Goal: Transaction & Acquisition: Purchase product/service

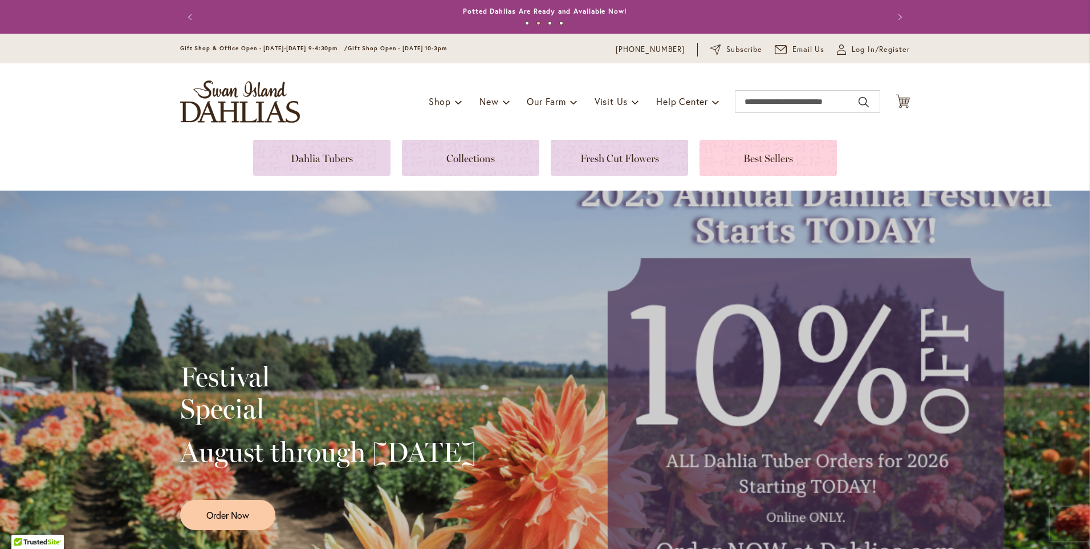
click at [761, 153] on link at bounding box center [768, 158] width 137 height 36
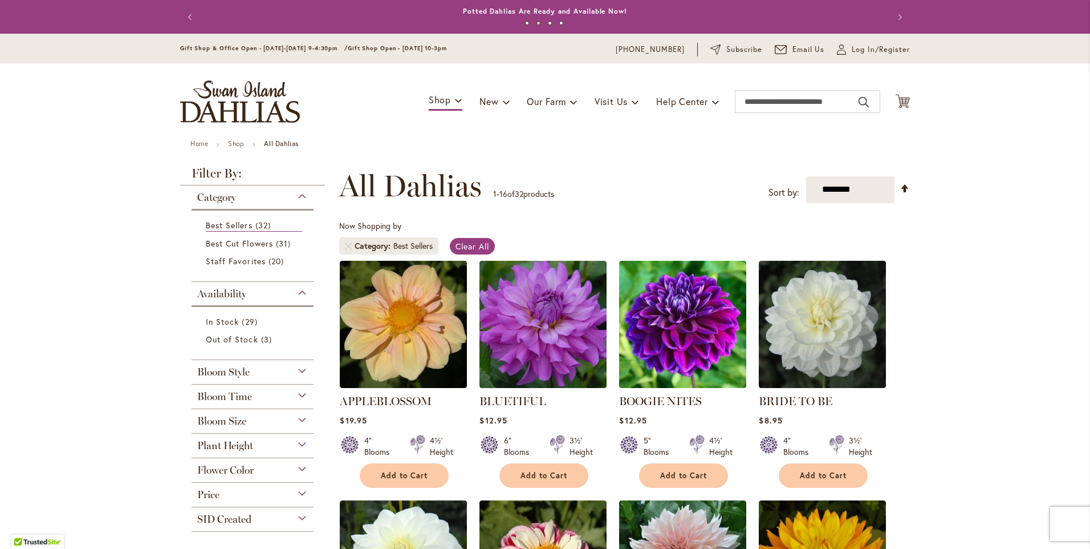
click at [250, 425] on div "Bloom Size" at bounding box center [253, 418] width 122 height 18
click at [249, 452] on span "(B) 6"–8" Blooms" at bounding box center [239, 448] width 67 height 11
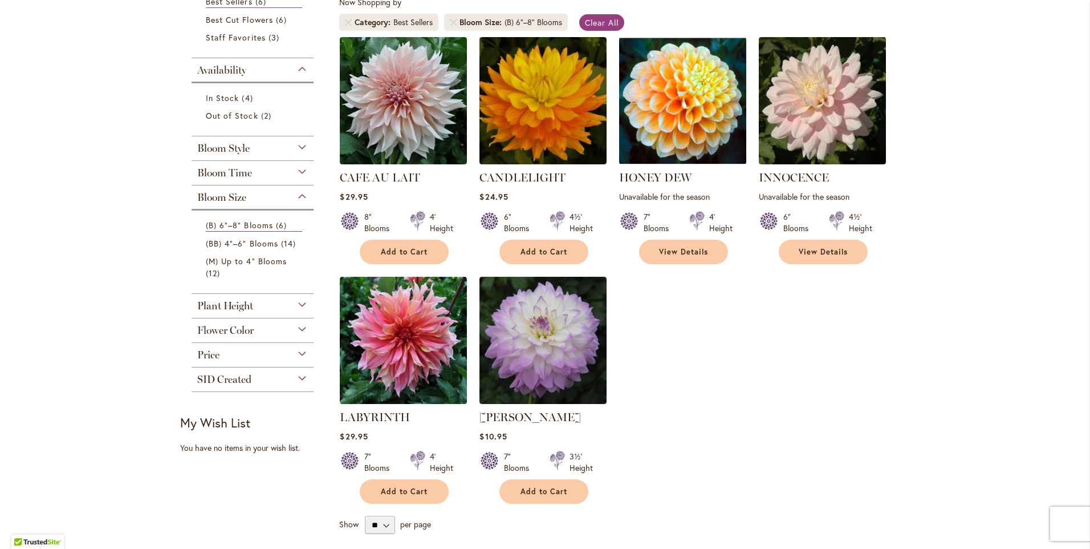
scroll to position [228, 0]
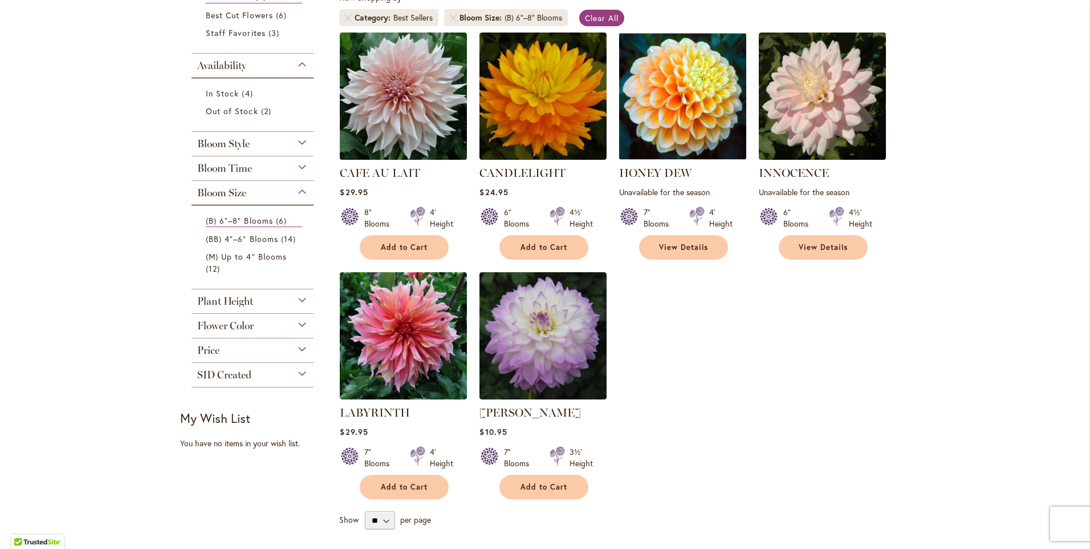
click at [386, 101] on img at bounding box center [403, 95] width 133 height 133
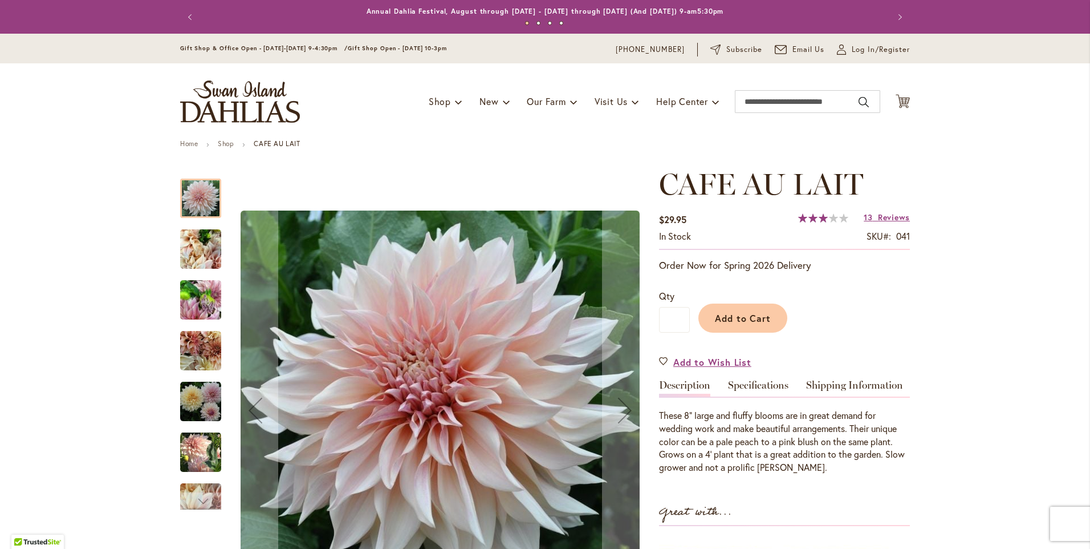
click at [189, 244] on img "Café Au Lait" at bounding box center [200, 249] width 41 height 55
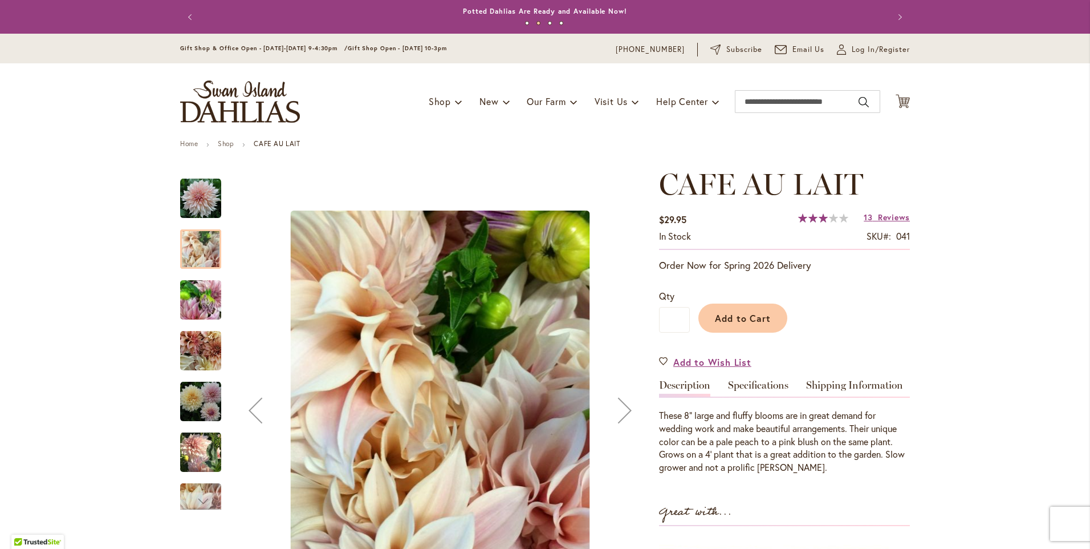
click at [214, 319] on div "Café Au Lait" at bounding box center [206, 344] width 52 height 51
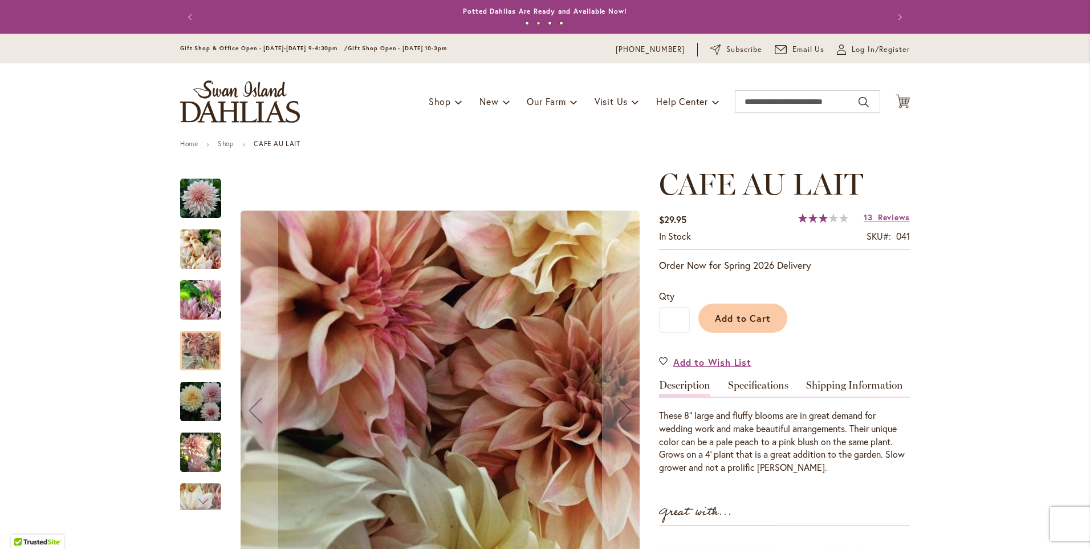
click at [205, 351] on div at bounding box center [200, 350] width 41 height 39
click at [205, 413] on img "Café Au Lait" at bounding box center [200, 401] width 41 height 41
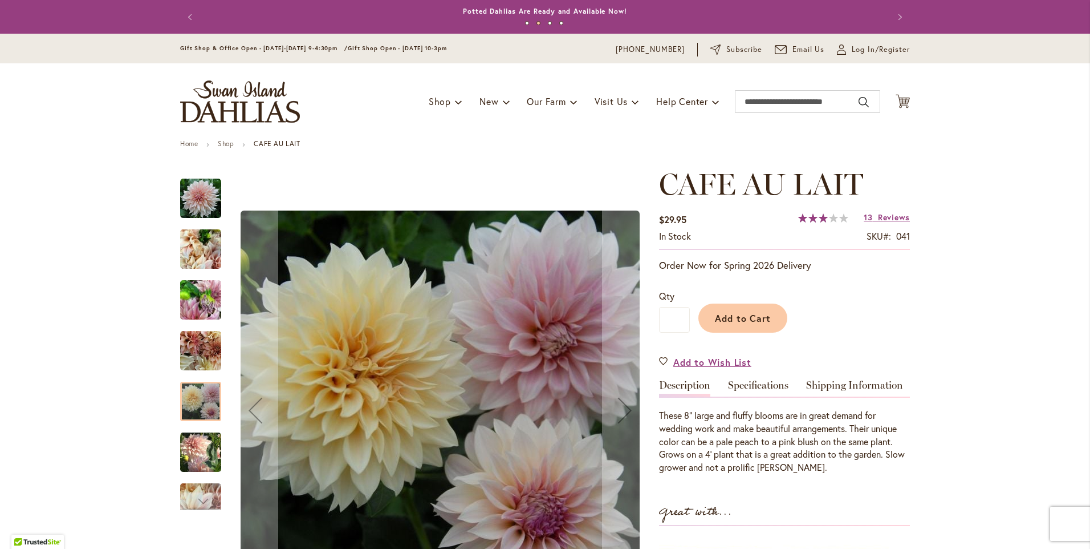
click at [196, 441] on img "Café Au Lait" at bounding box center [200, 452] width 41 height 42
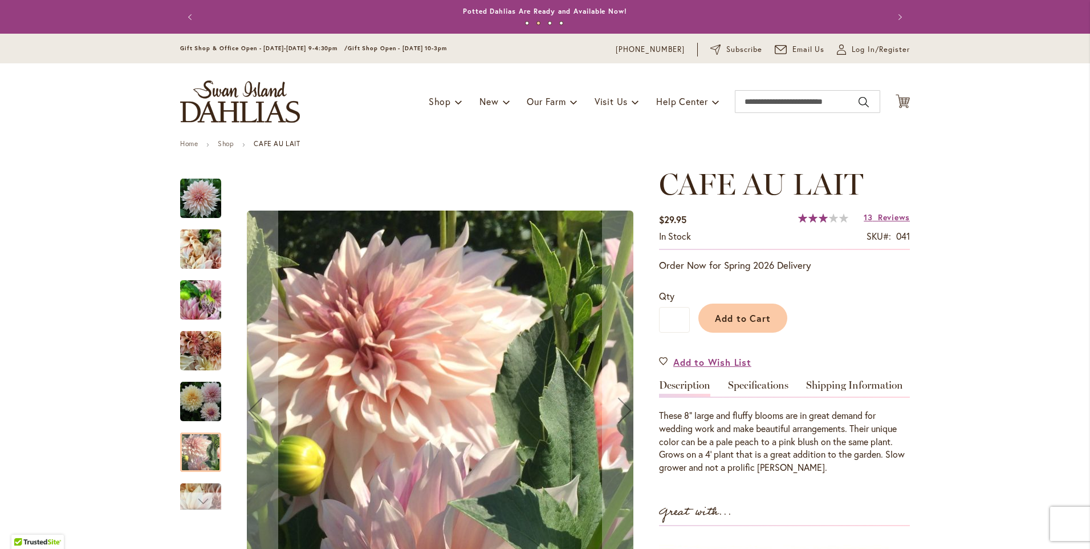
click at [200, 495] on div "Next" at bounding box center [200, 500] width 17 height 17
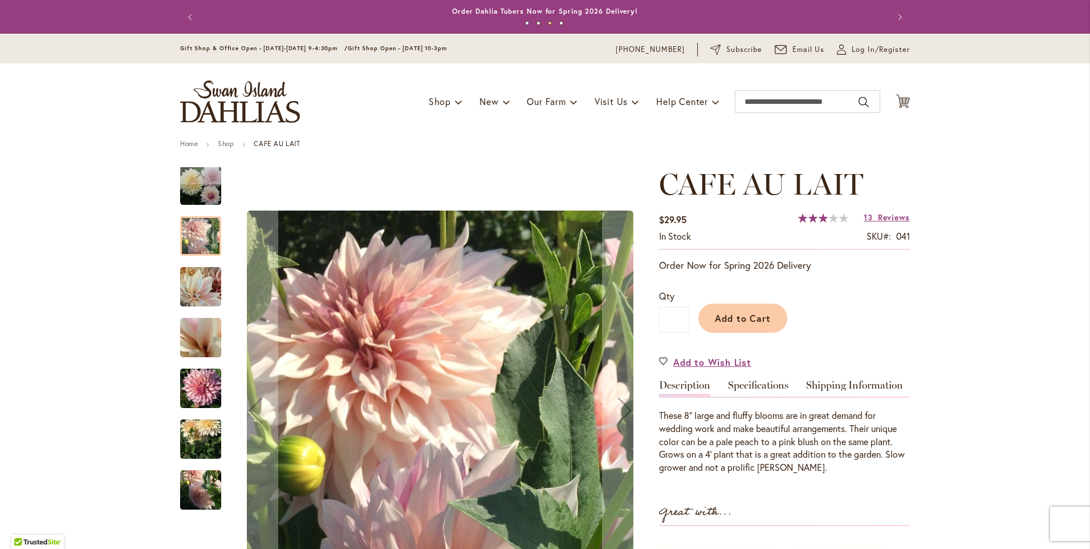
click at [189, 441] on img "Café Au Lait" at bounding box center [200, 439] width 41 height 55
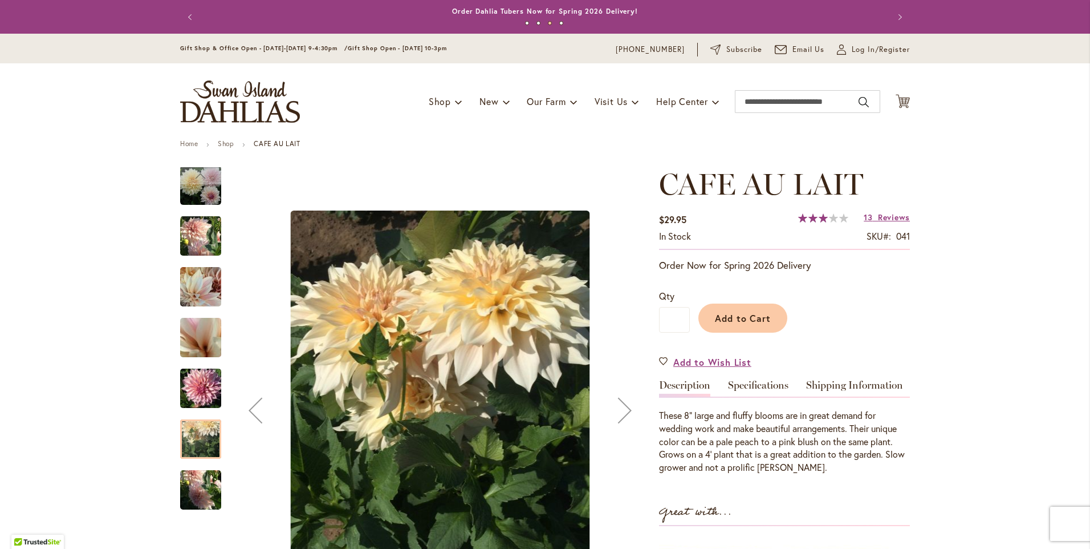
click at [197, 487] on img "Café Au Lait" at bounding box center [200, 490] width 41 height 55
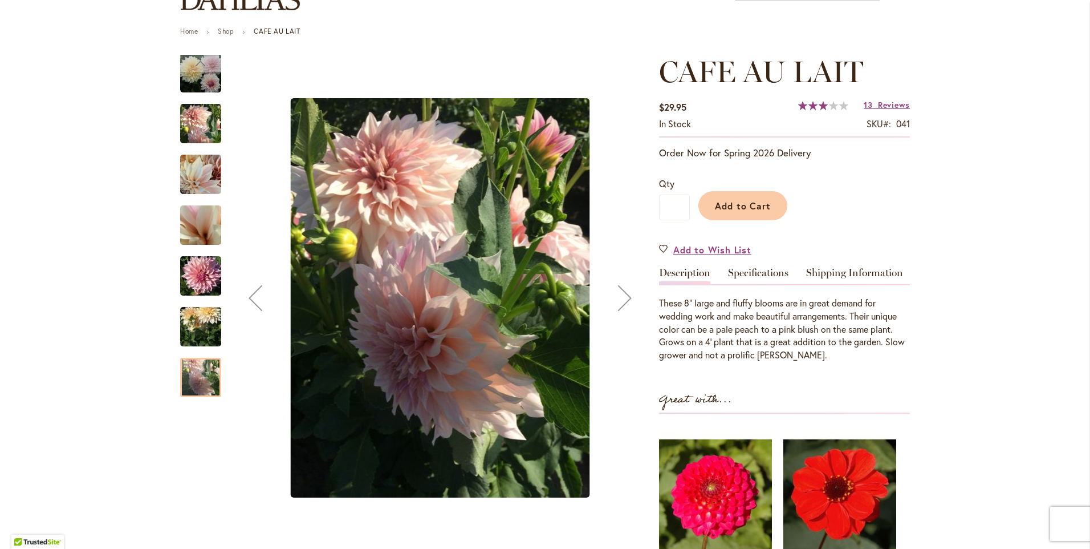
scroll to position [114, 0]
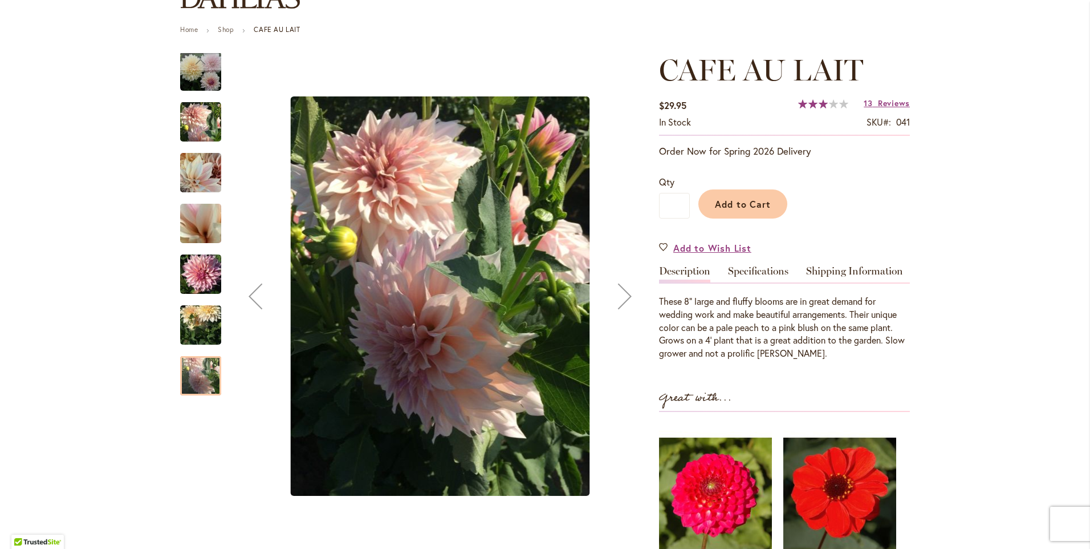
click at [195, 319] on img "Café Au Lait" at bounding box center [200, 325] width 41 height 55
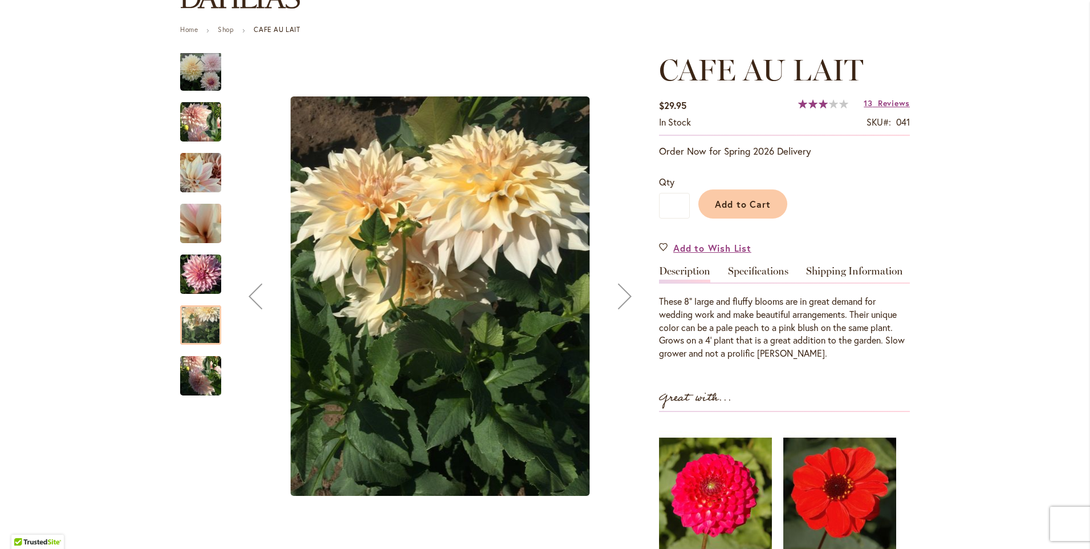
click at [204, 290] on img "Café Au Lait" at bounding box center [200, 274] width 41 height 55
